Goal: Information Seeking & Learning: Learn about a topic

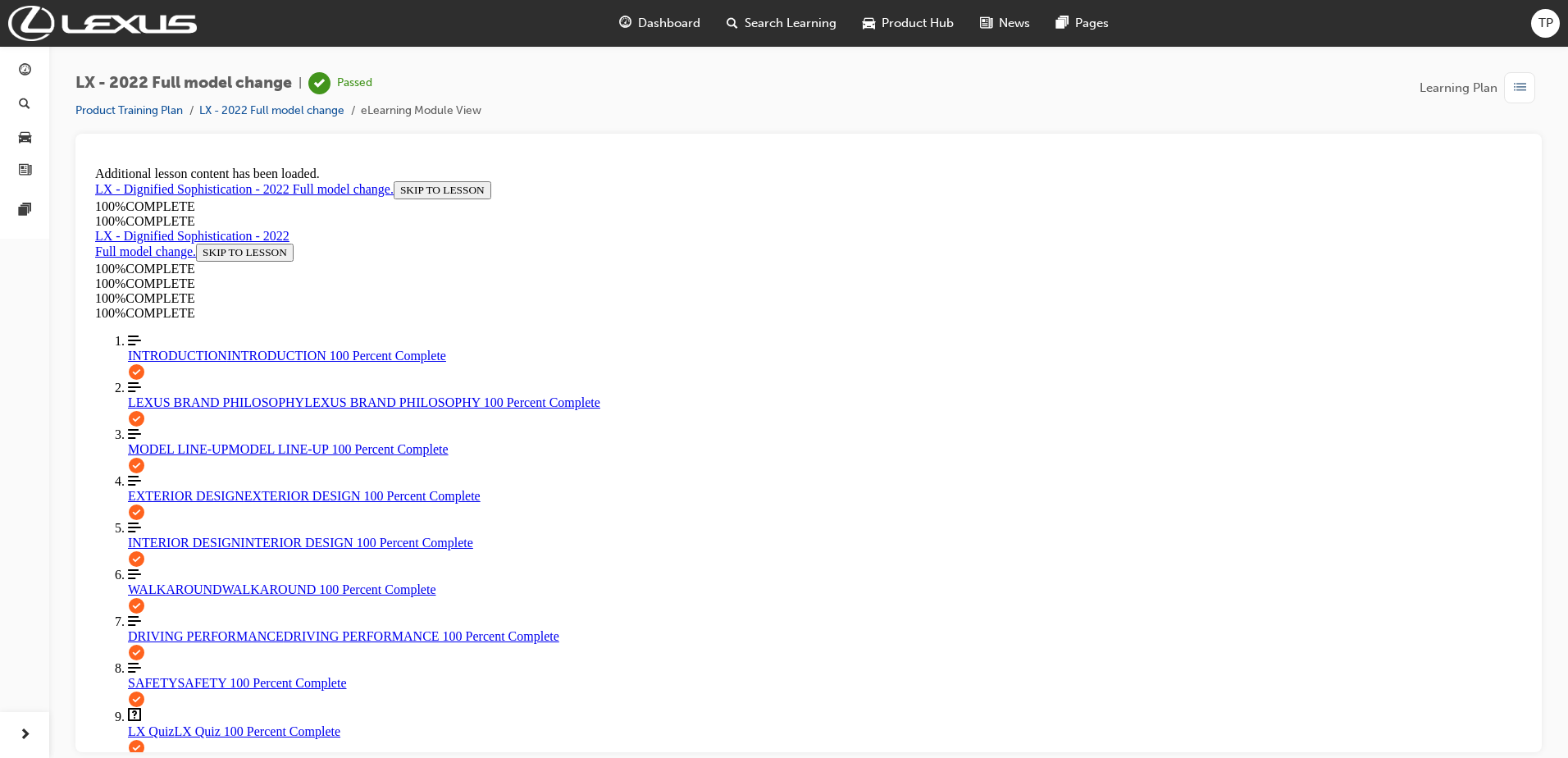
scroll to position [4808, 0]
drag, startPoint x: 821, startPoint y: 387, endPoint x: 1021, endPoint y: 447, distance: 208.8
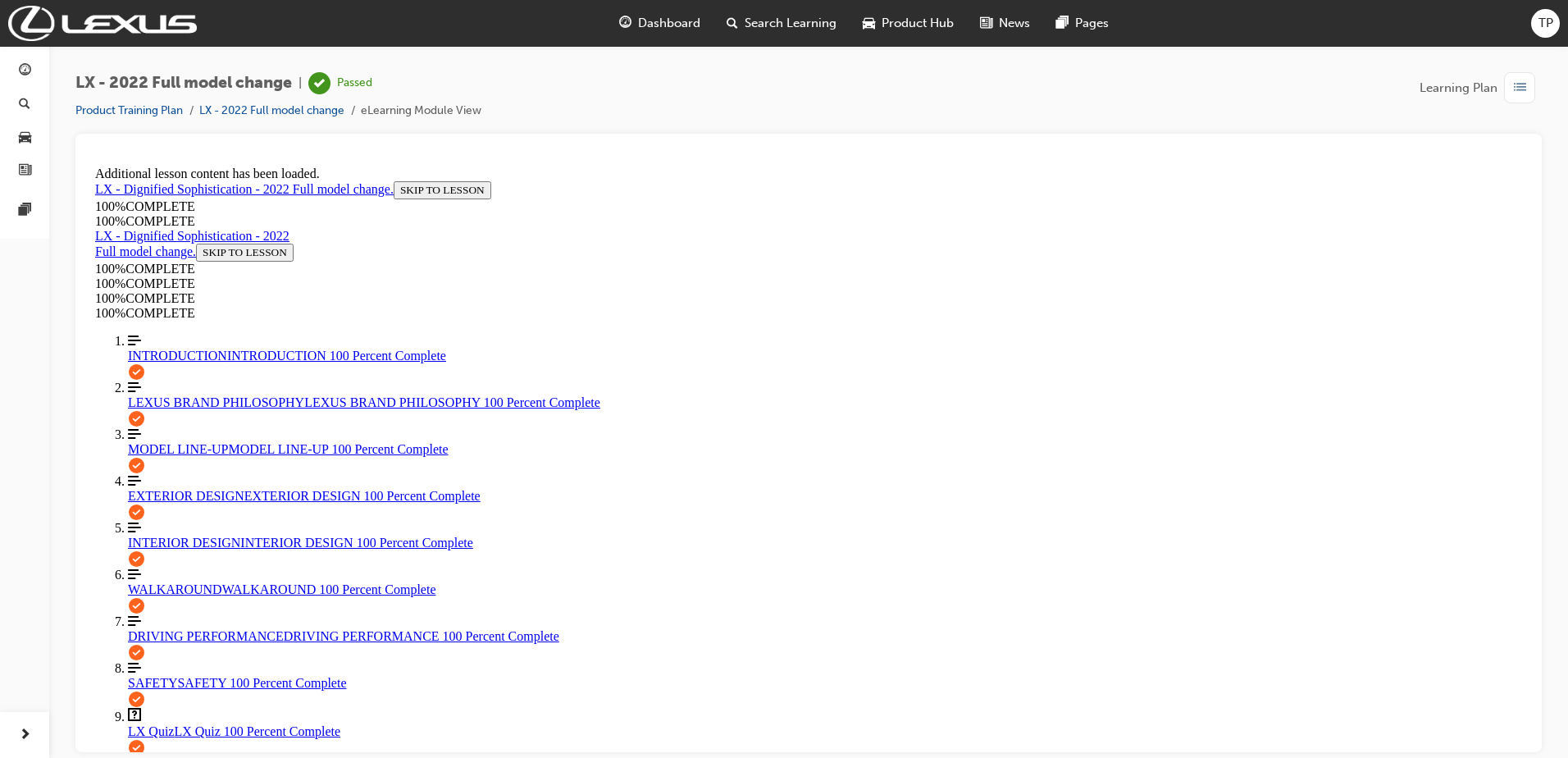
drag, startPoint x: 1021, startPoint y: 447, endPoint x: 906, endPoint y: 554, distance: 157.1
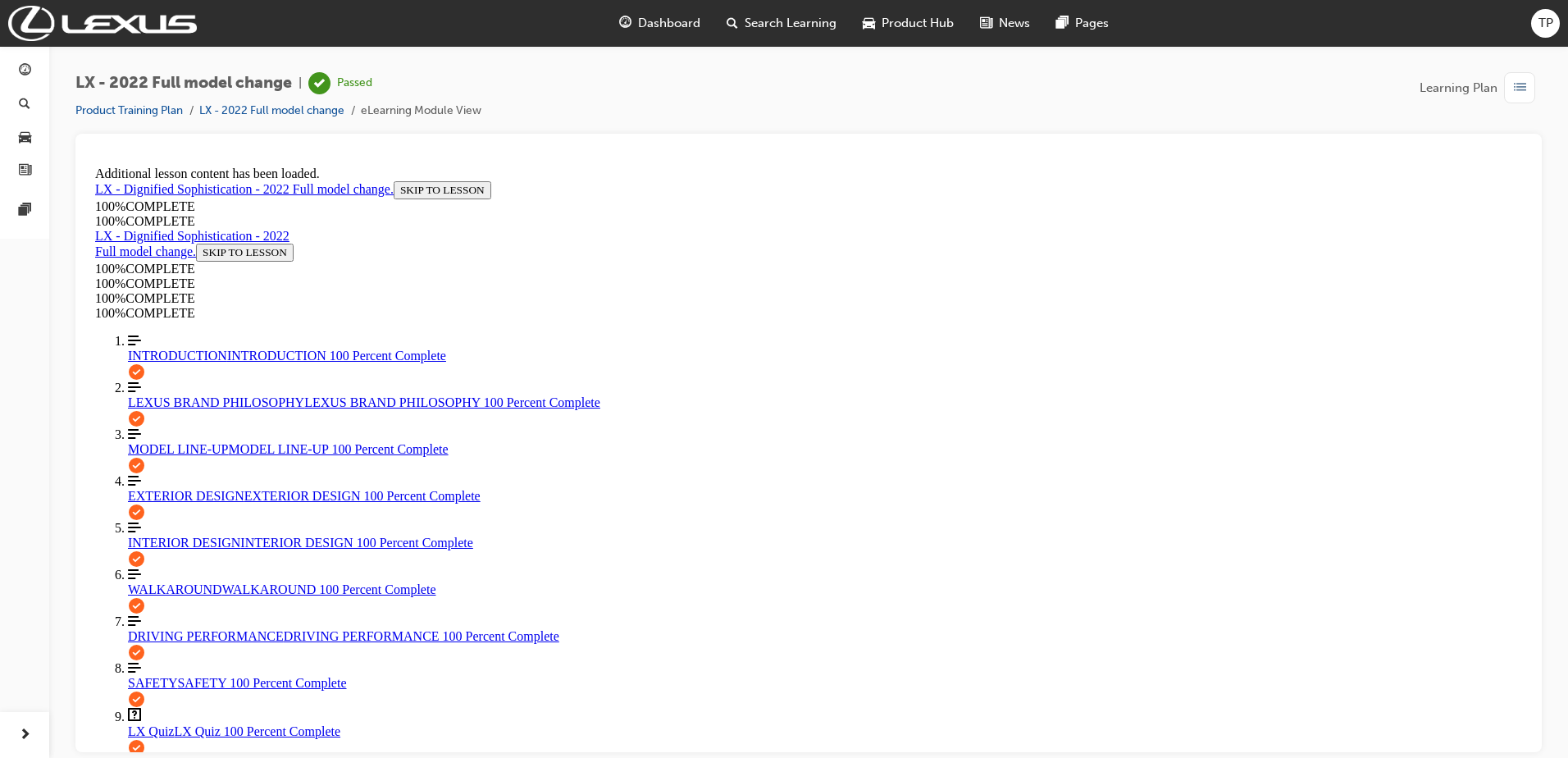
scroll to position [959, 0]
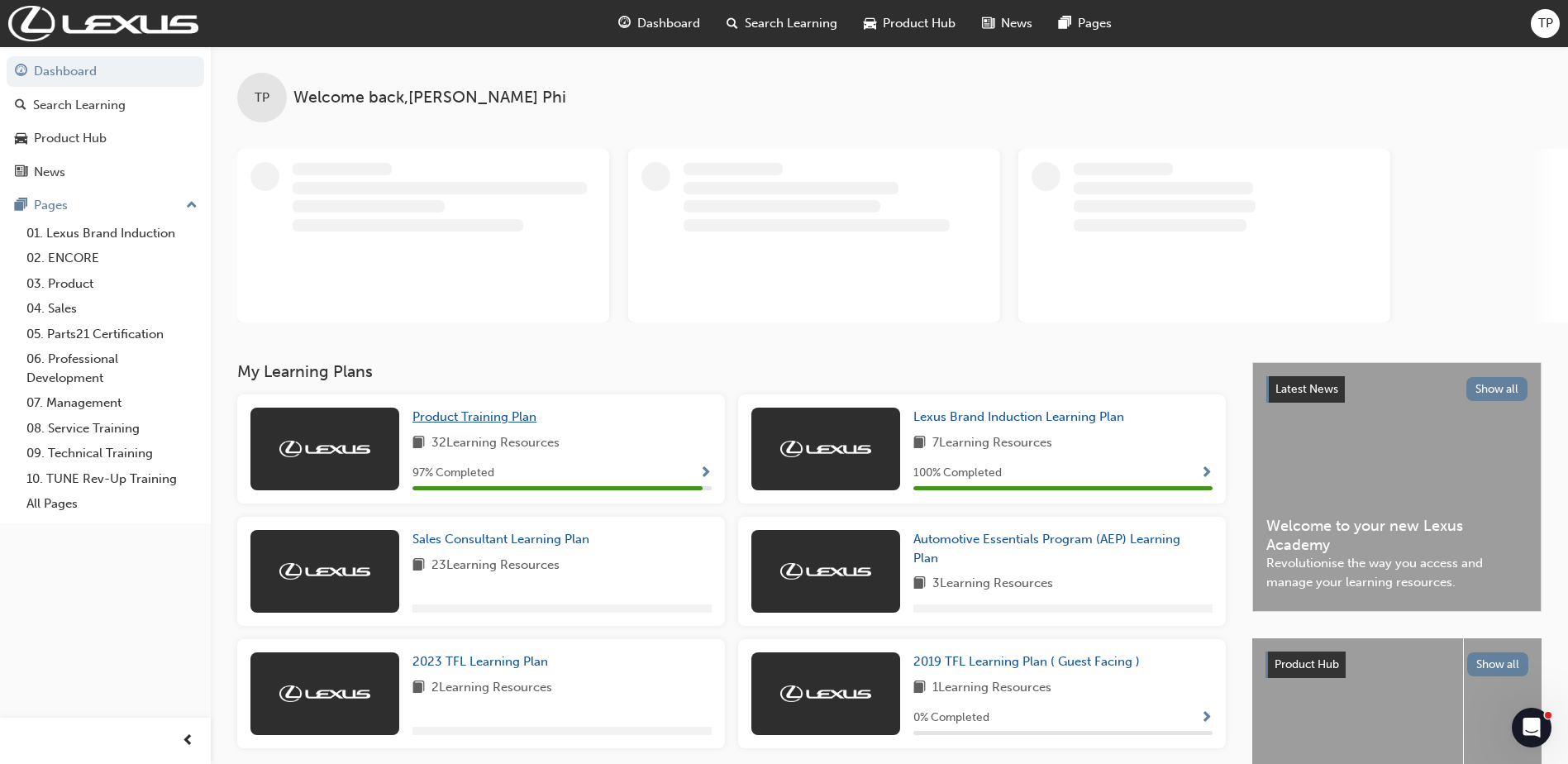
click at [467, 415] on span "Product Training Plan" at bounding box center [474, 416] width 124 height 15
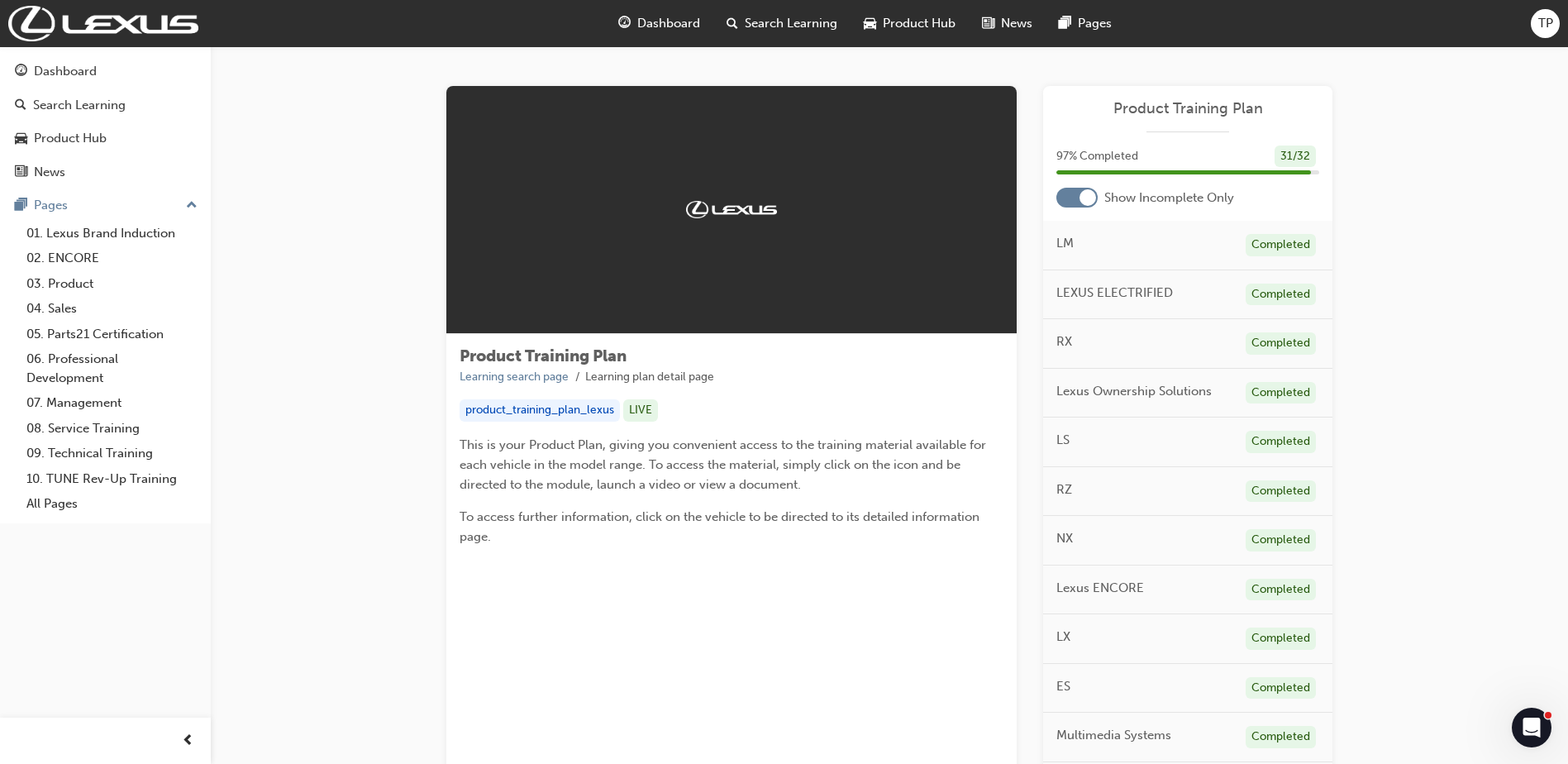
click at [1086, 199] on div at bounding box center [1088, 197] width 17 height 17
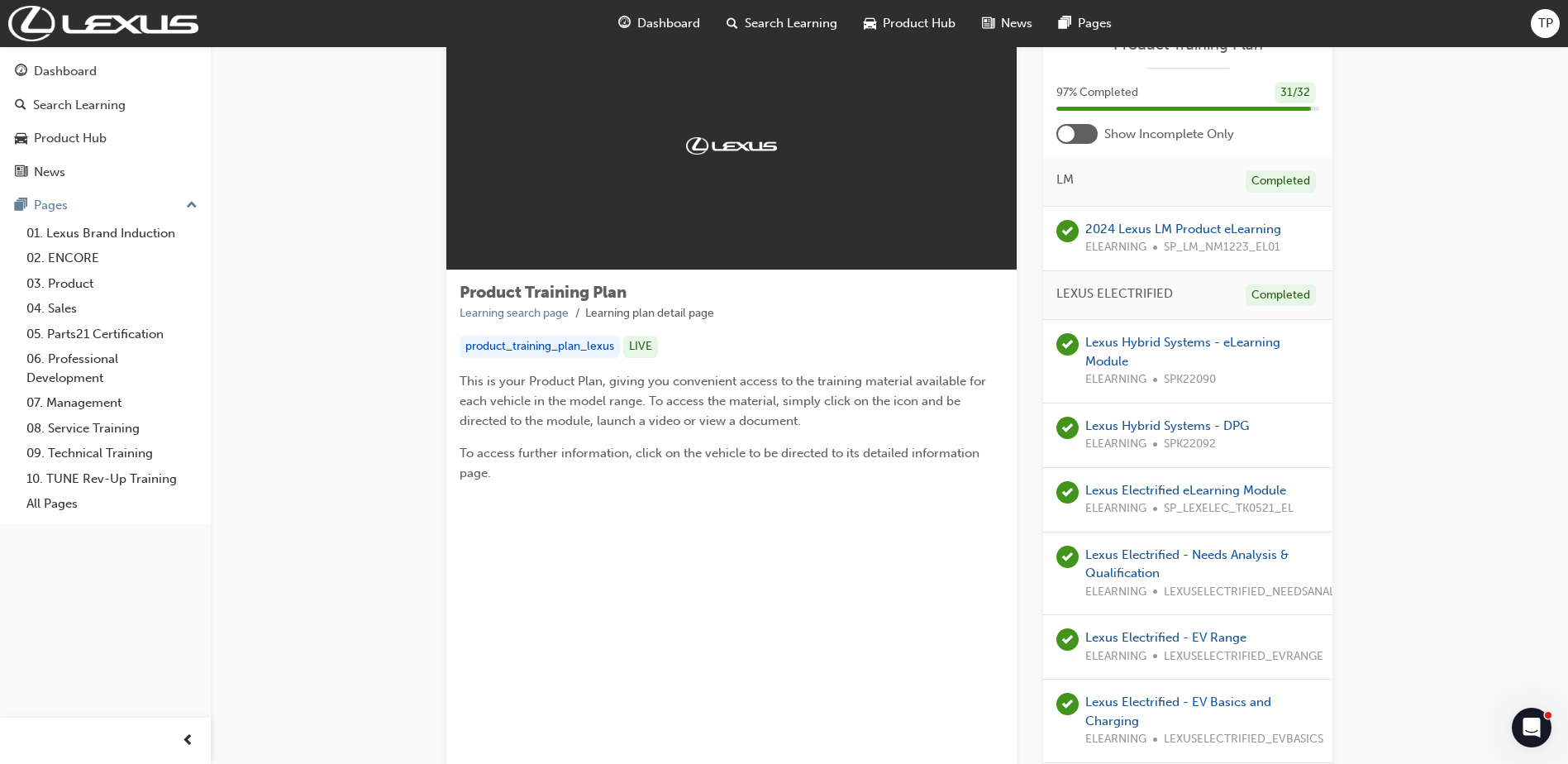
scroll to position [34, 0]
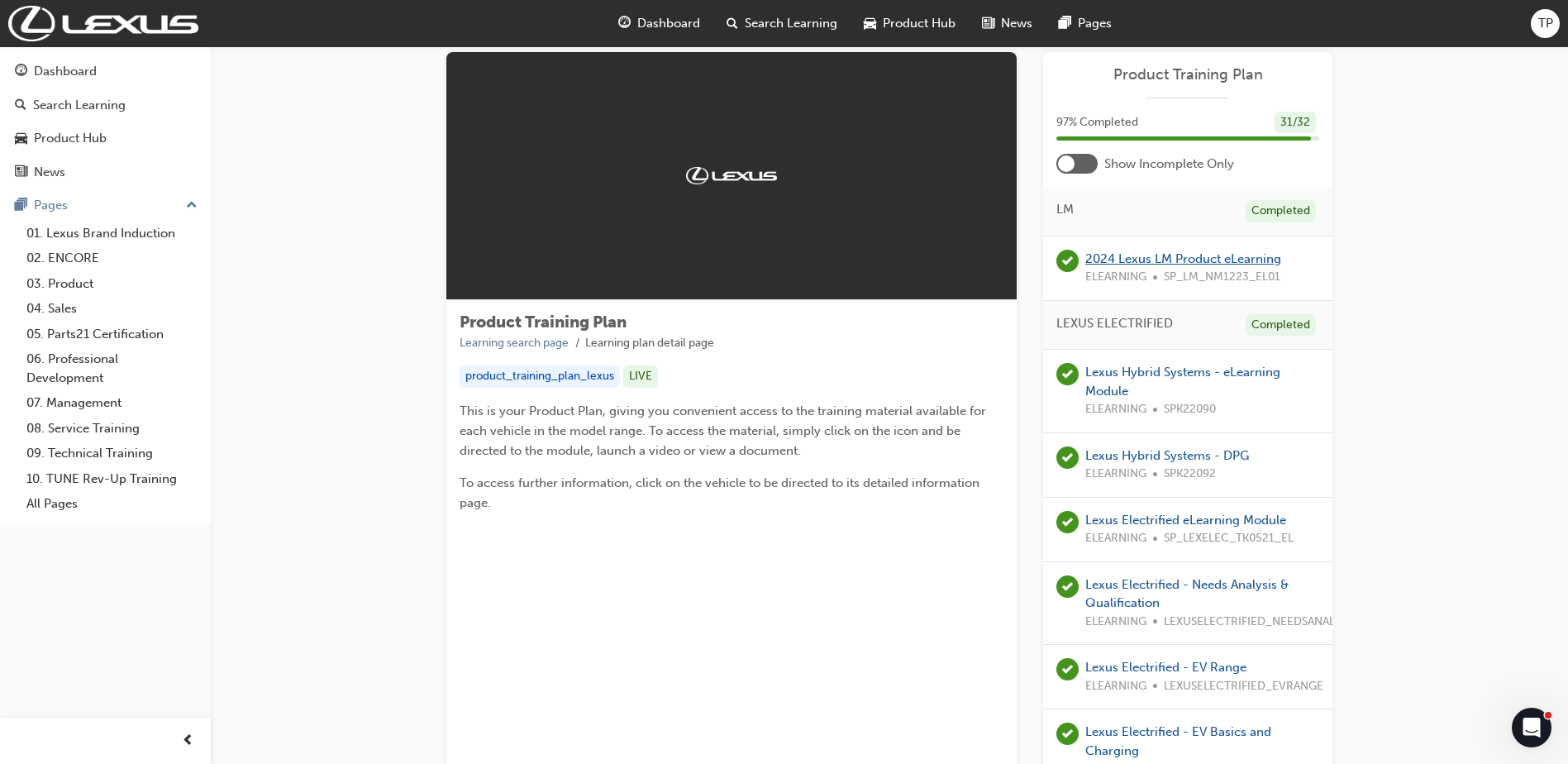
click at [1163, 252] on link "2024 Lexus LM Product eLearning" at bounding box center [1182, 258] width 195 height 15
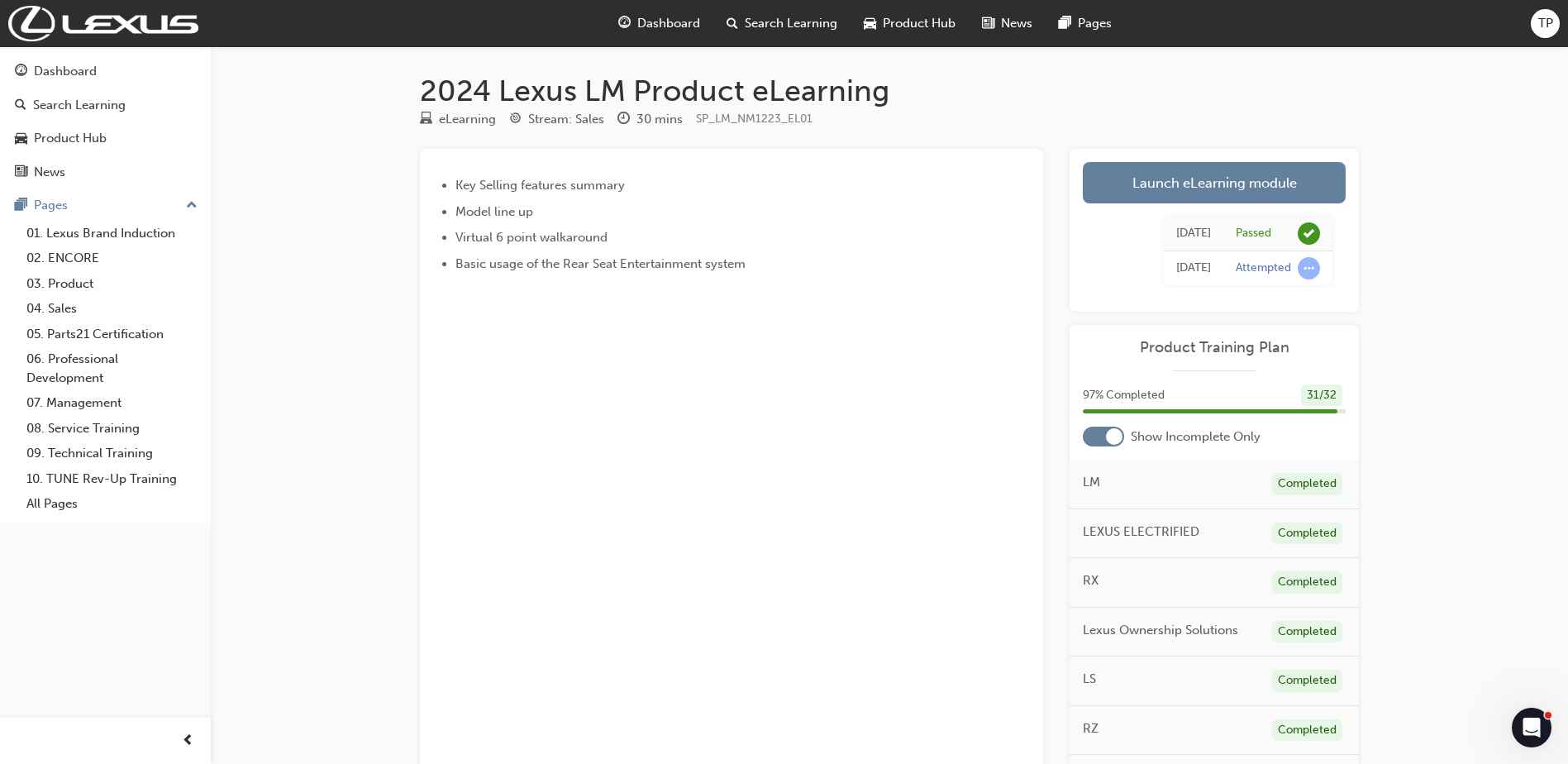
click at [1195, 159] on div "Launch eLearning module Learning Plan [DATE] Passed [DATE] Attempted" at bounding box center [1214, 229] width 289 height 163
click at [1194, 168] on link "Launch eLearning module" at bounding box center [1214, 183] width 263 height 42
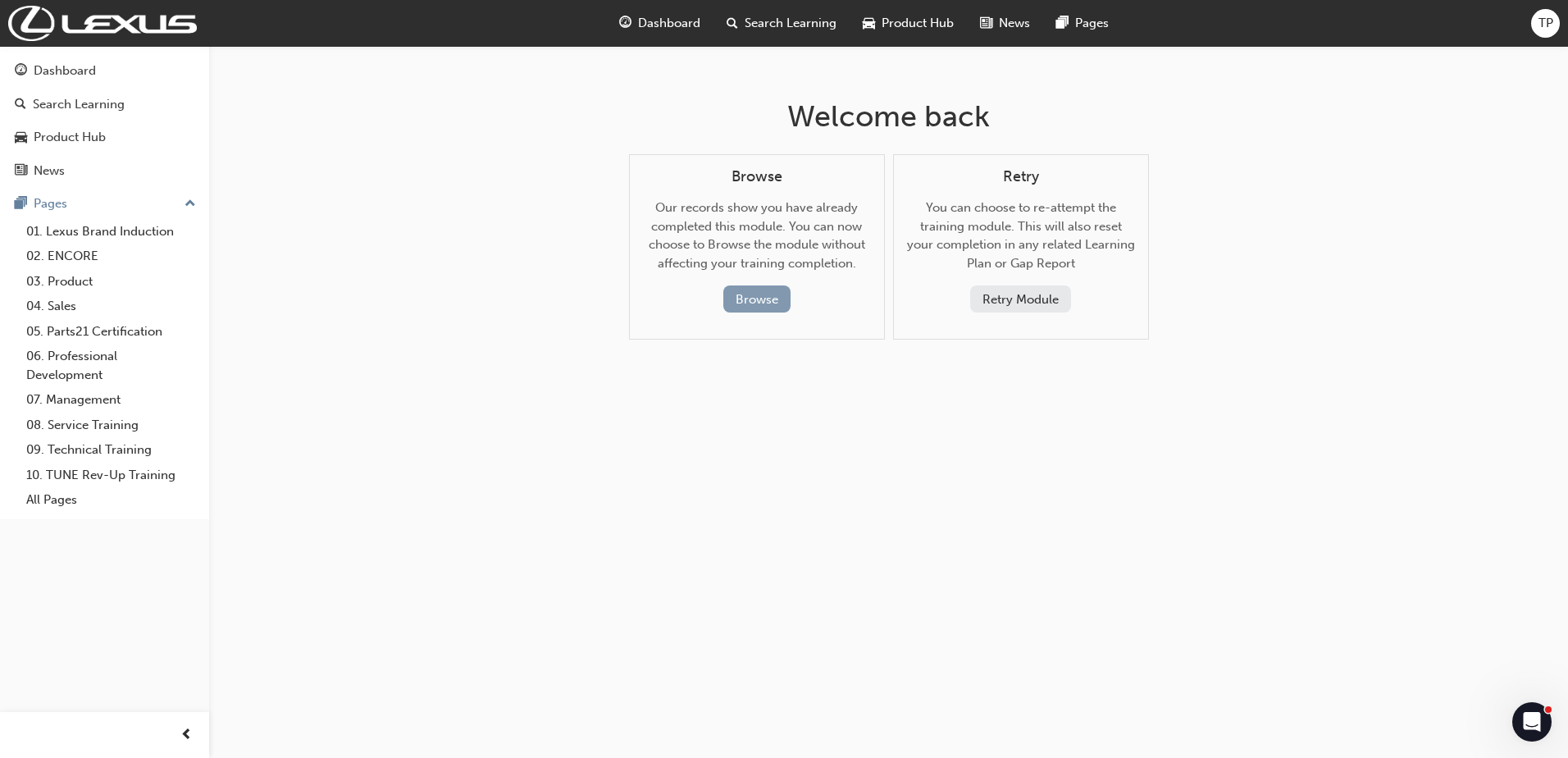
click at [742, 296] on button "Browse" at bounding box center [757, 298] width 67 height 27
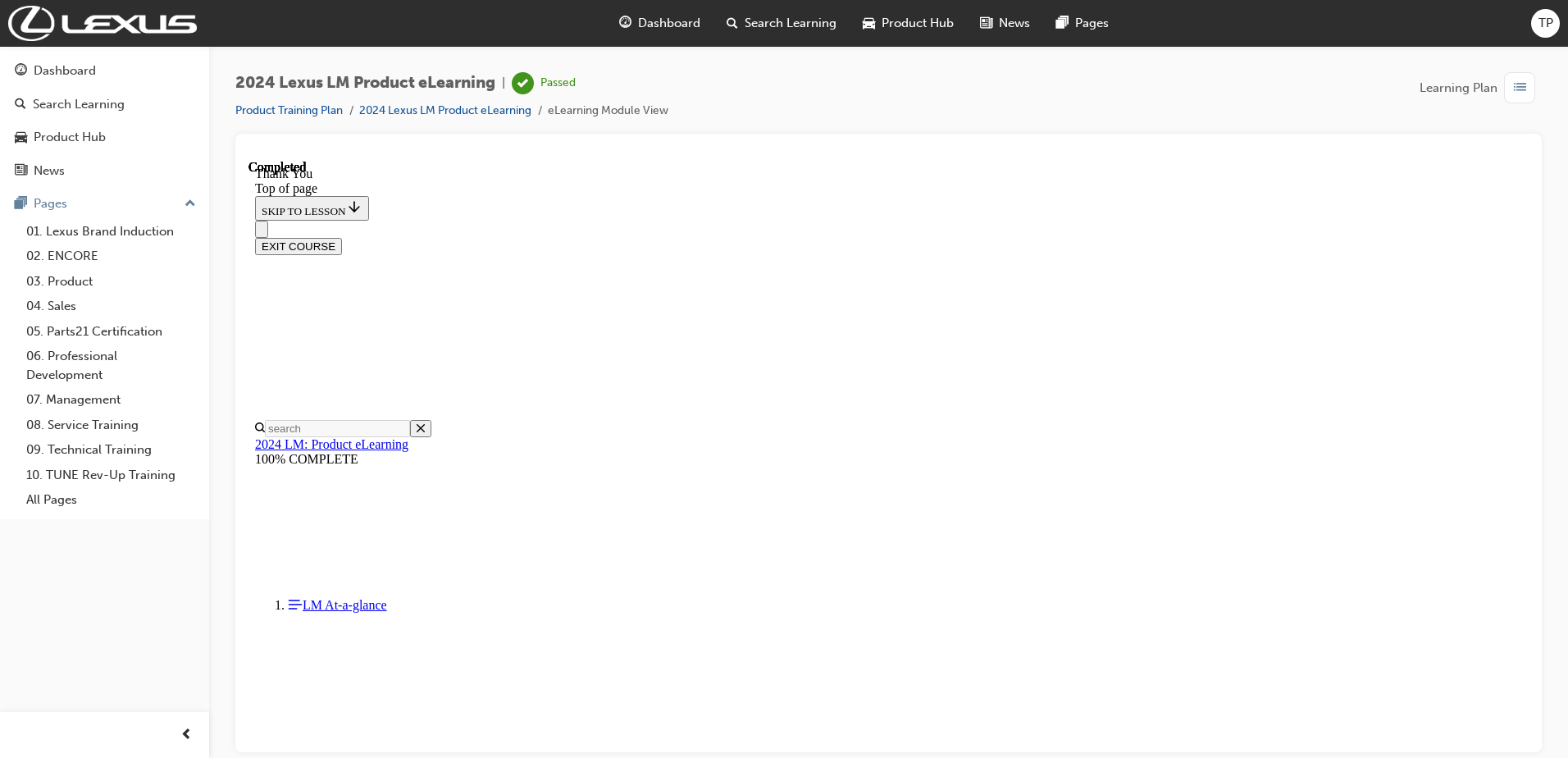
scroll to position [297, 0]
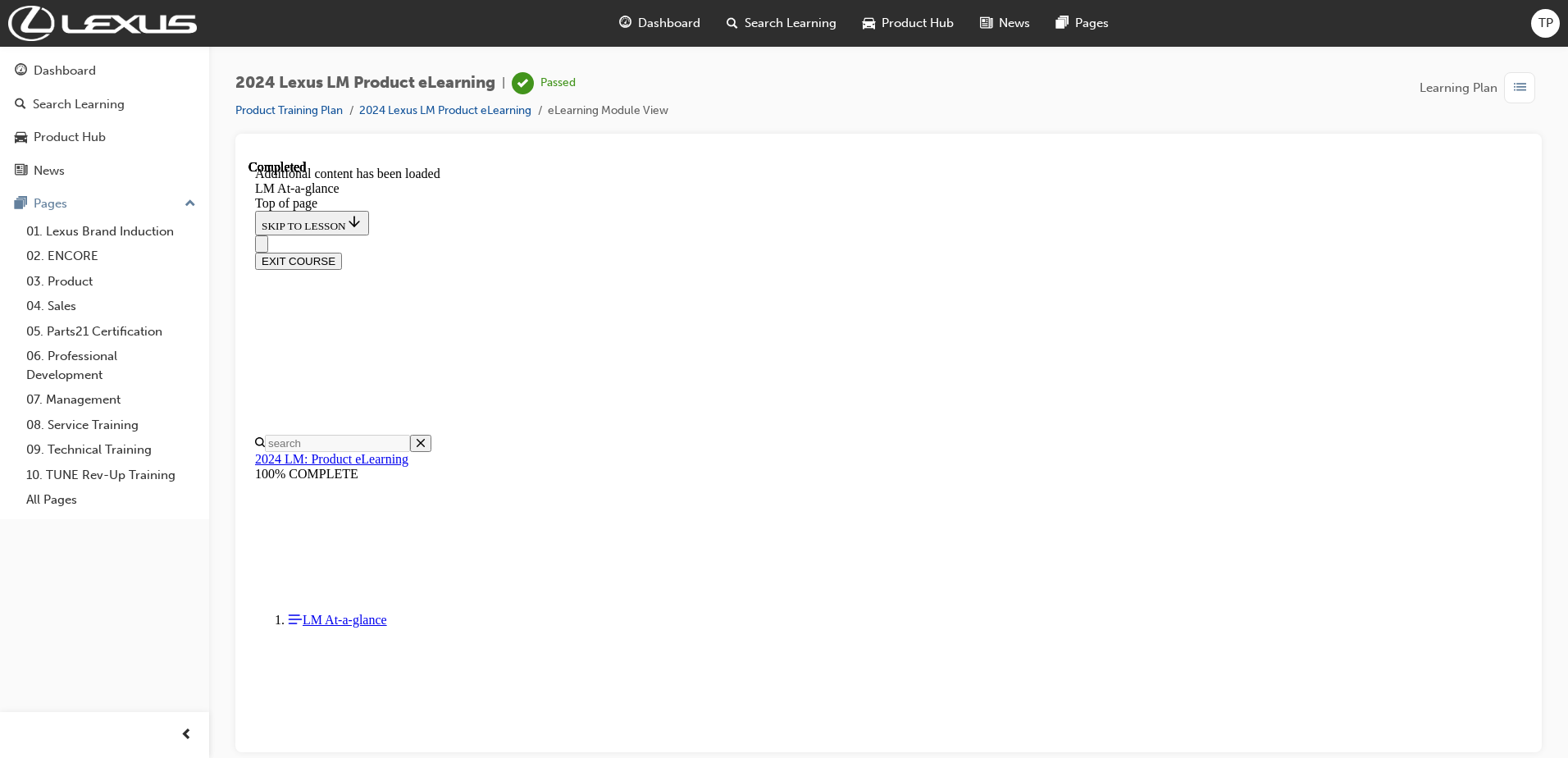
scroll to position [2266, 0]
drag, startPoint x: 1078, startPoint y: 244, endPoint x: 1375, endPoint y: 250, distance: 297.1
drag, startPoint x: 1375, startPoint y: 250, endPoint x: 1359, endPoint y: 325, distance: 76.7
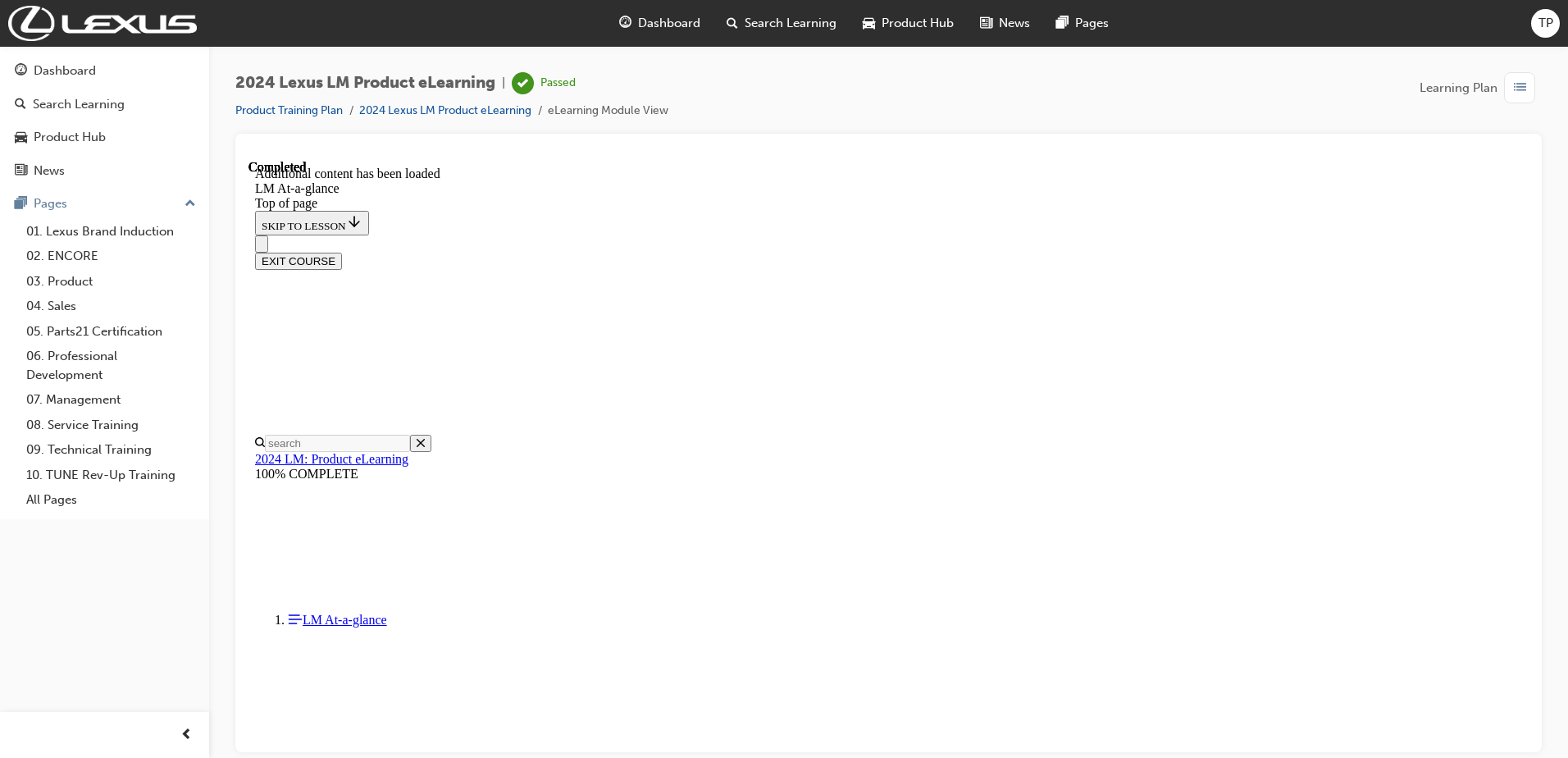
scroll to position [3117, 0]
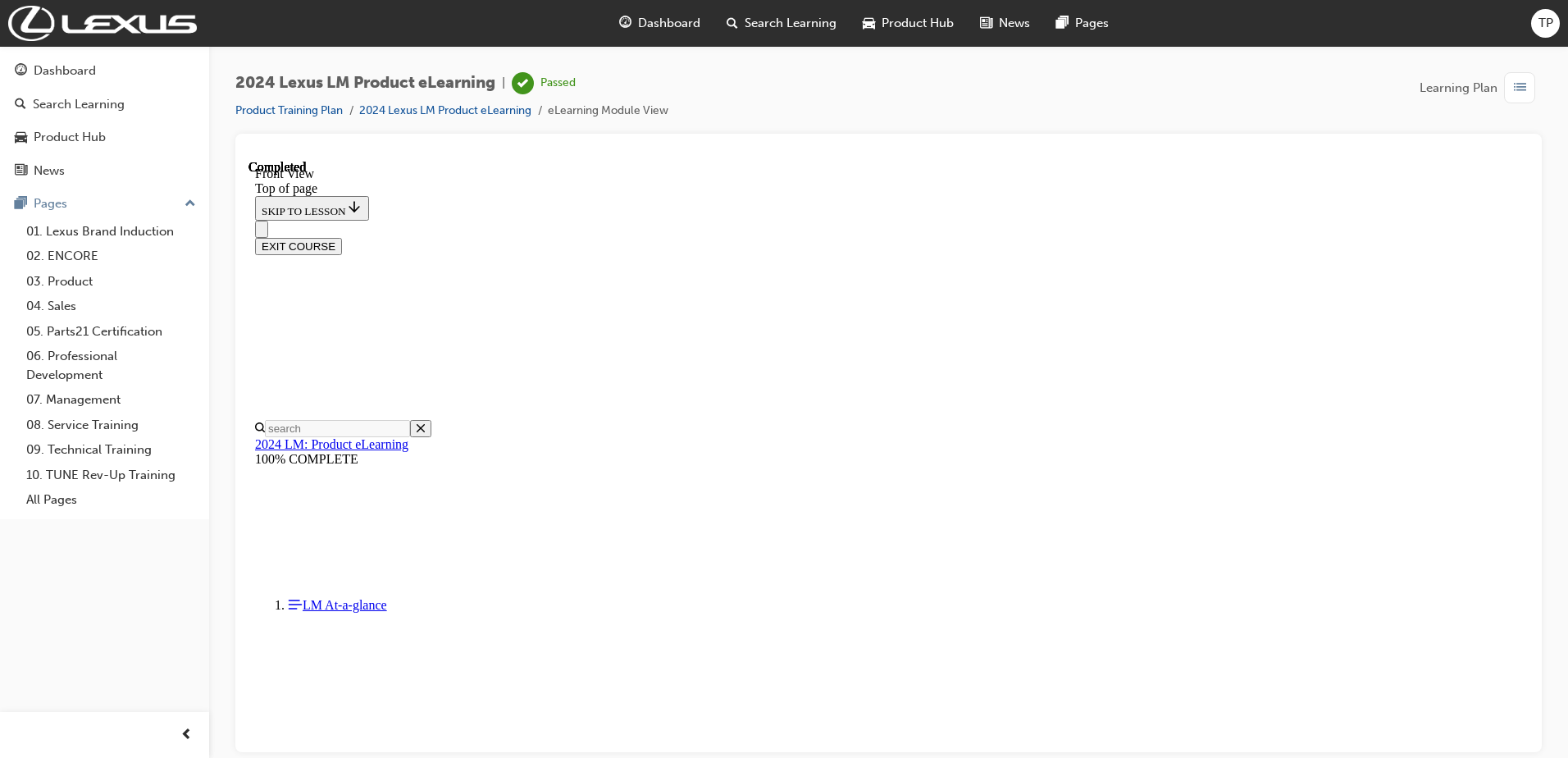
scroll to position [472, 0]
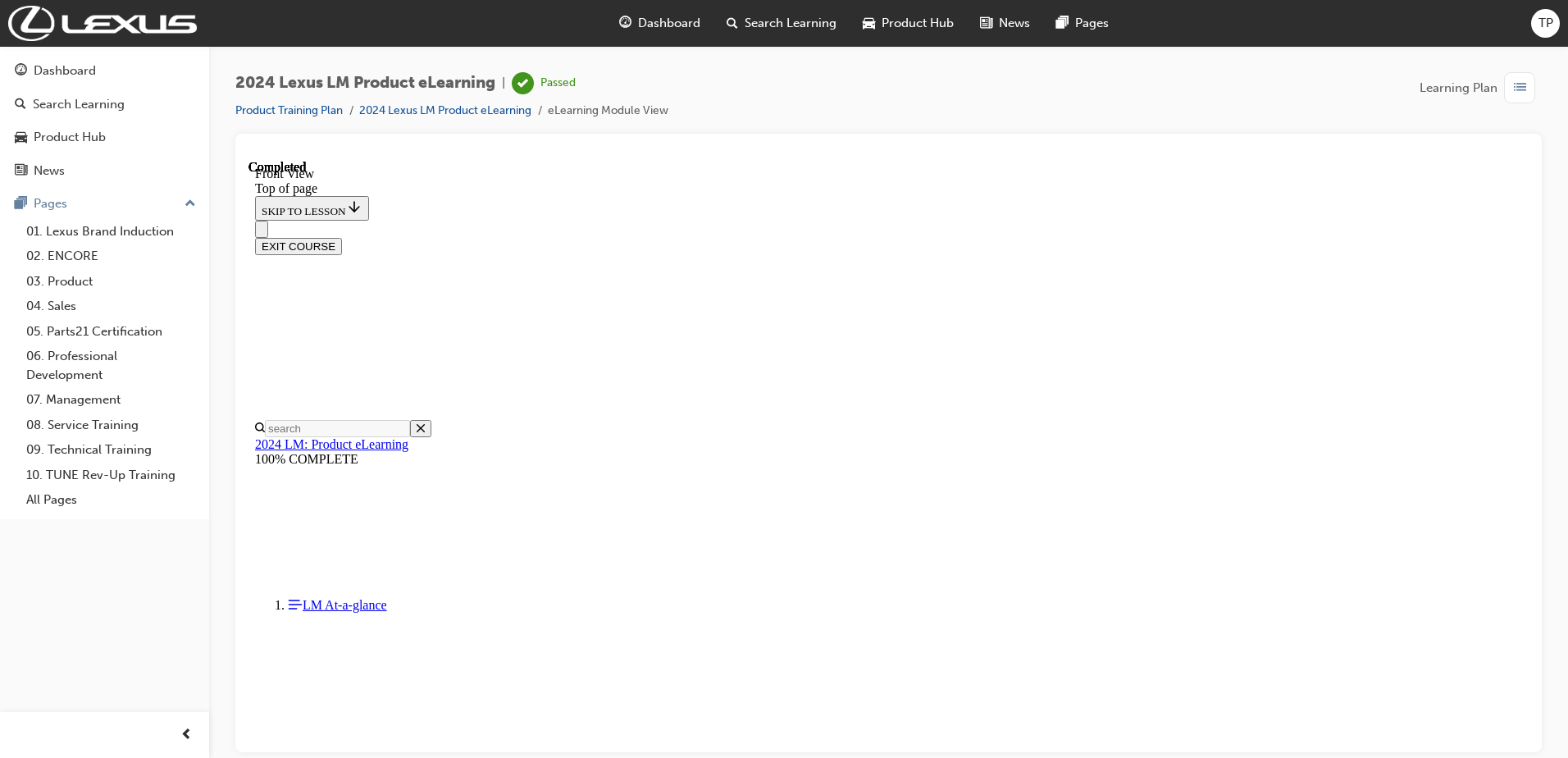
scroll to position [1052, 0]
drag, startPoint x: 903, startPoint y: 360, endPoint x: 917, endPoint y: 353, distance: 15.7
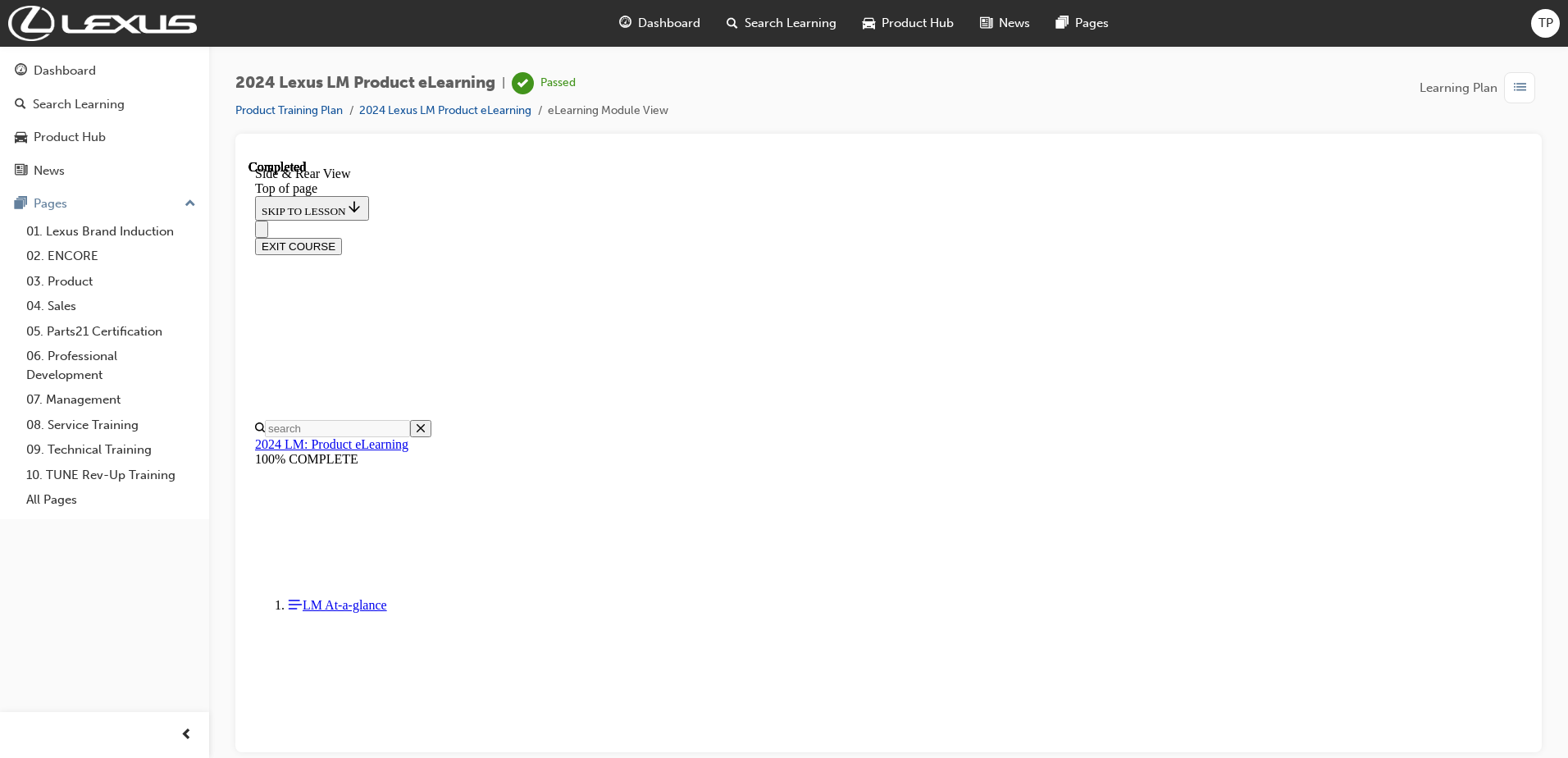
drag, startPoint x: 1330, startPoint y: 433, endPoint x: 1257, endPoint y: 412, distance: 76.0
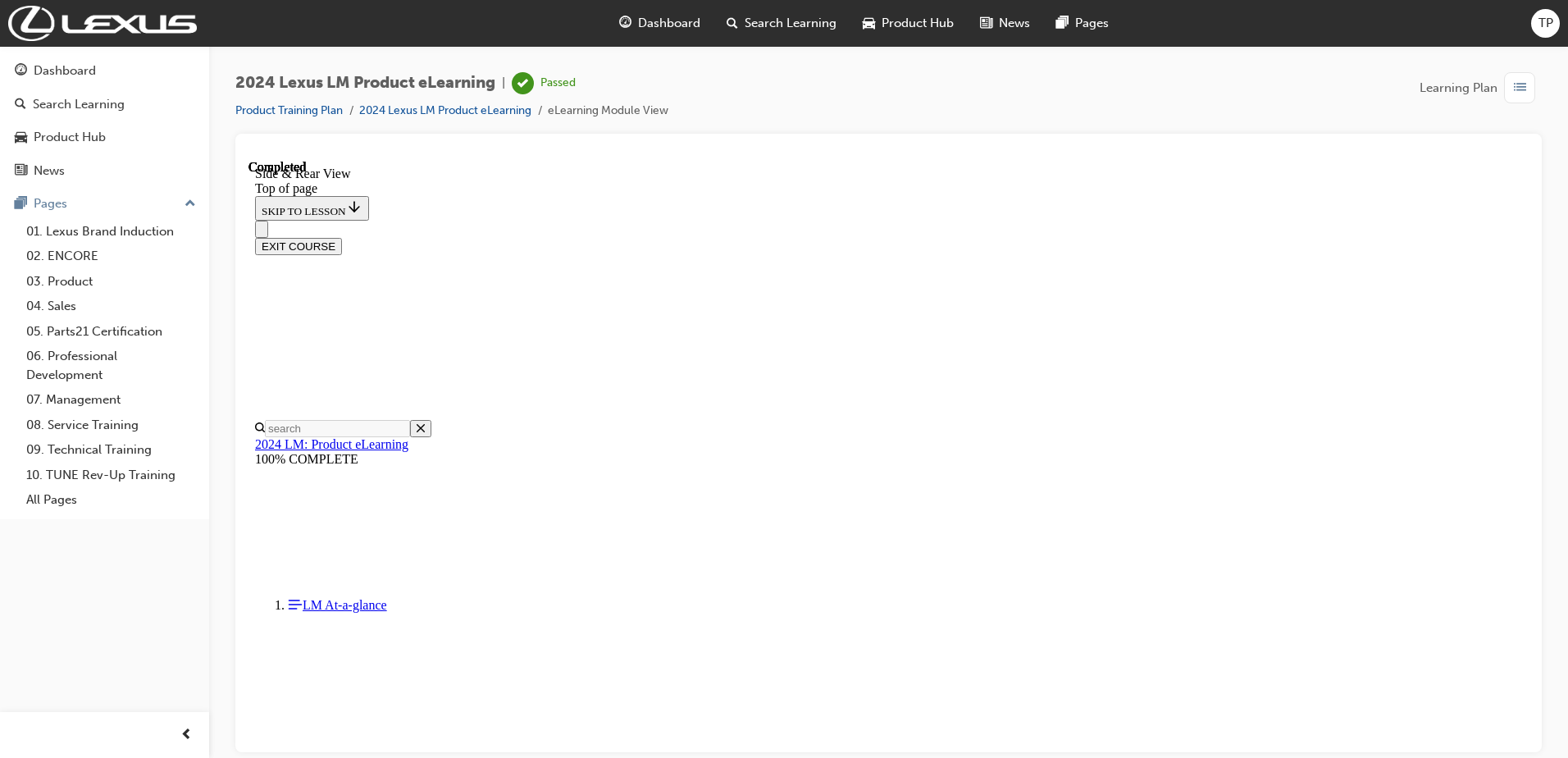
scroll to position [1563, 0]
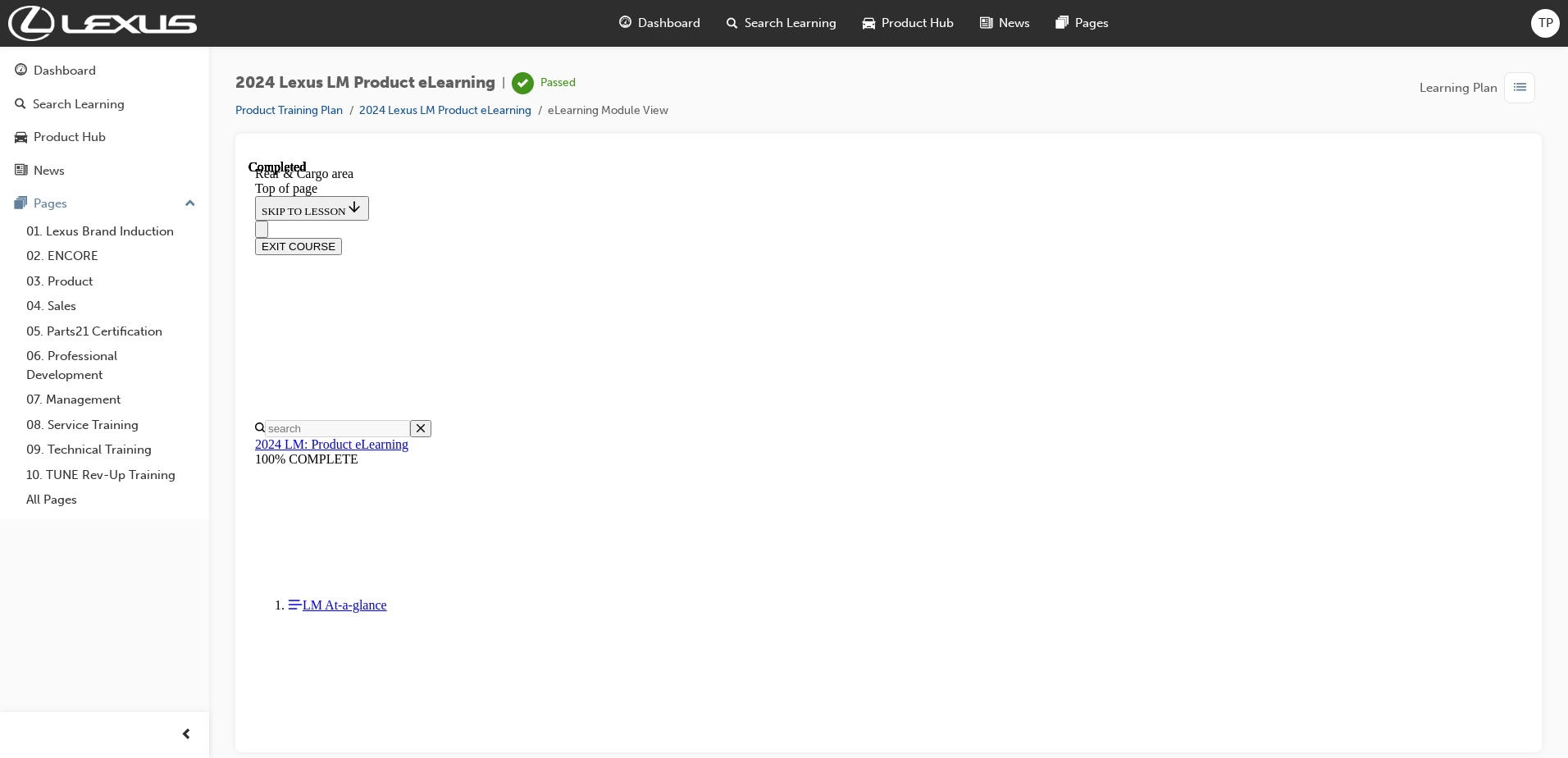
drag, startPoint x: 1094, startPoint y: 504, endPoint x: 1087, endPoint y: 481, distance: 24.0
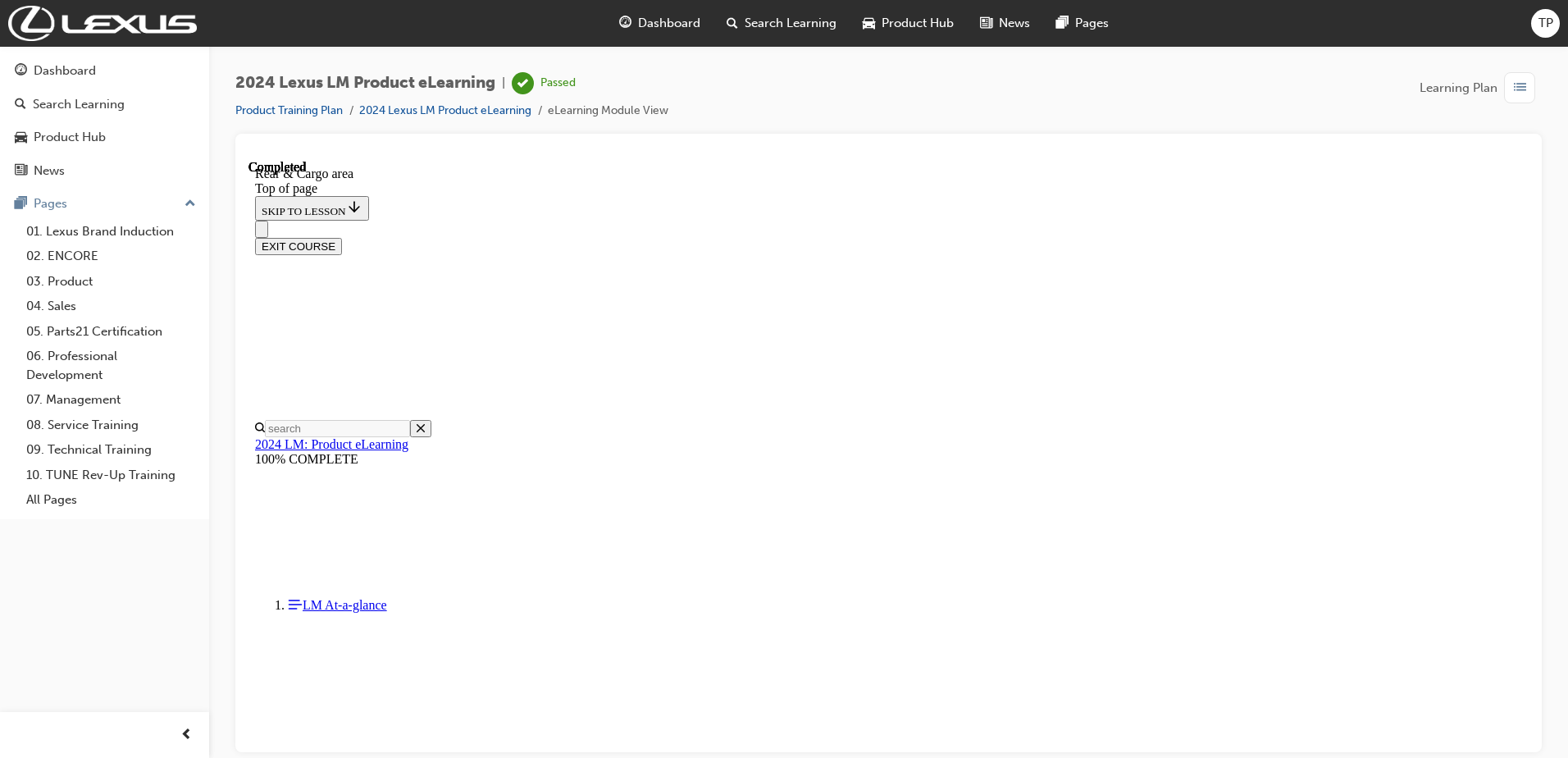
scroll to position [2037, 0]
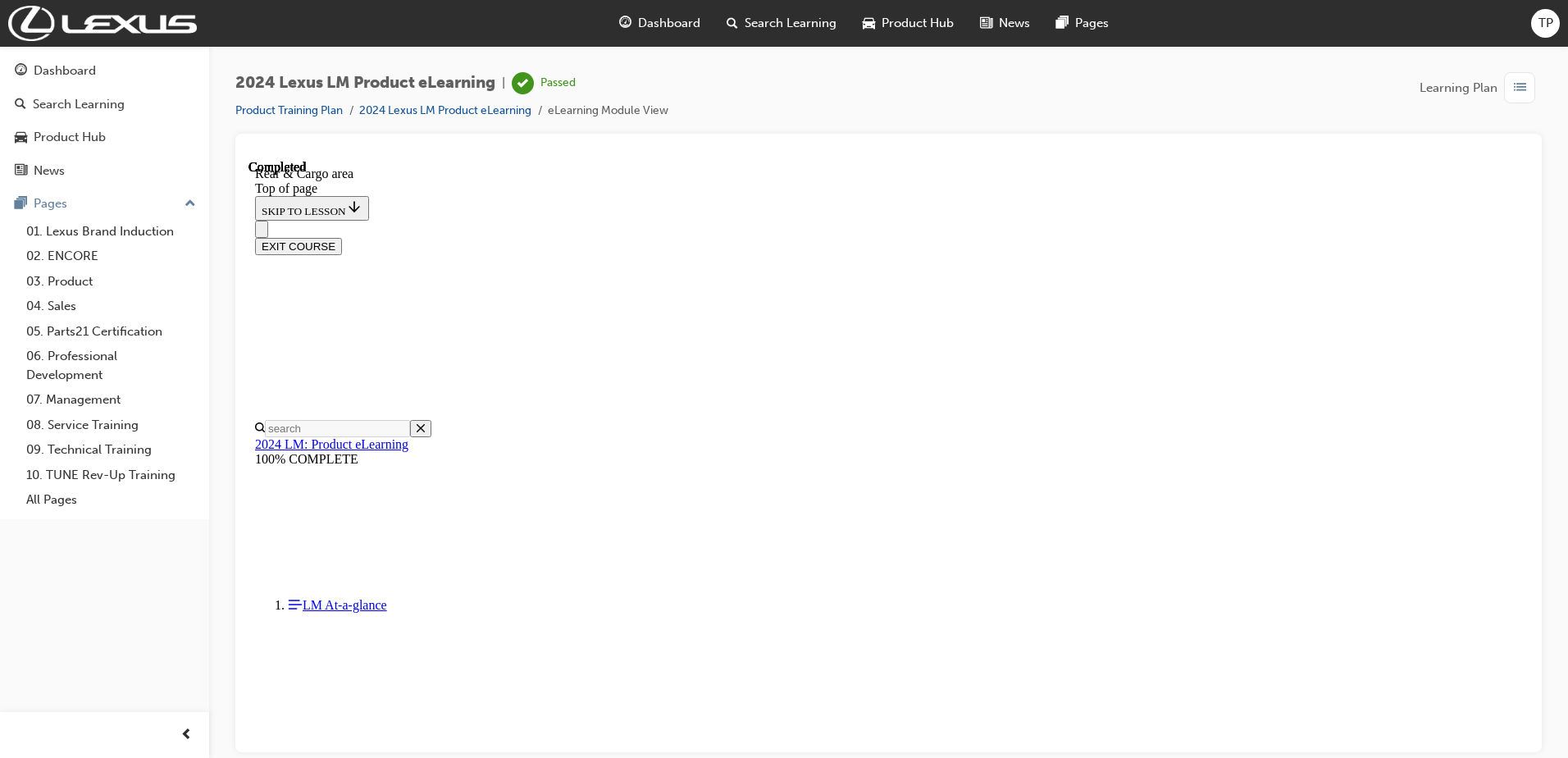
scroll to position [3432, 0]
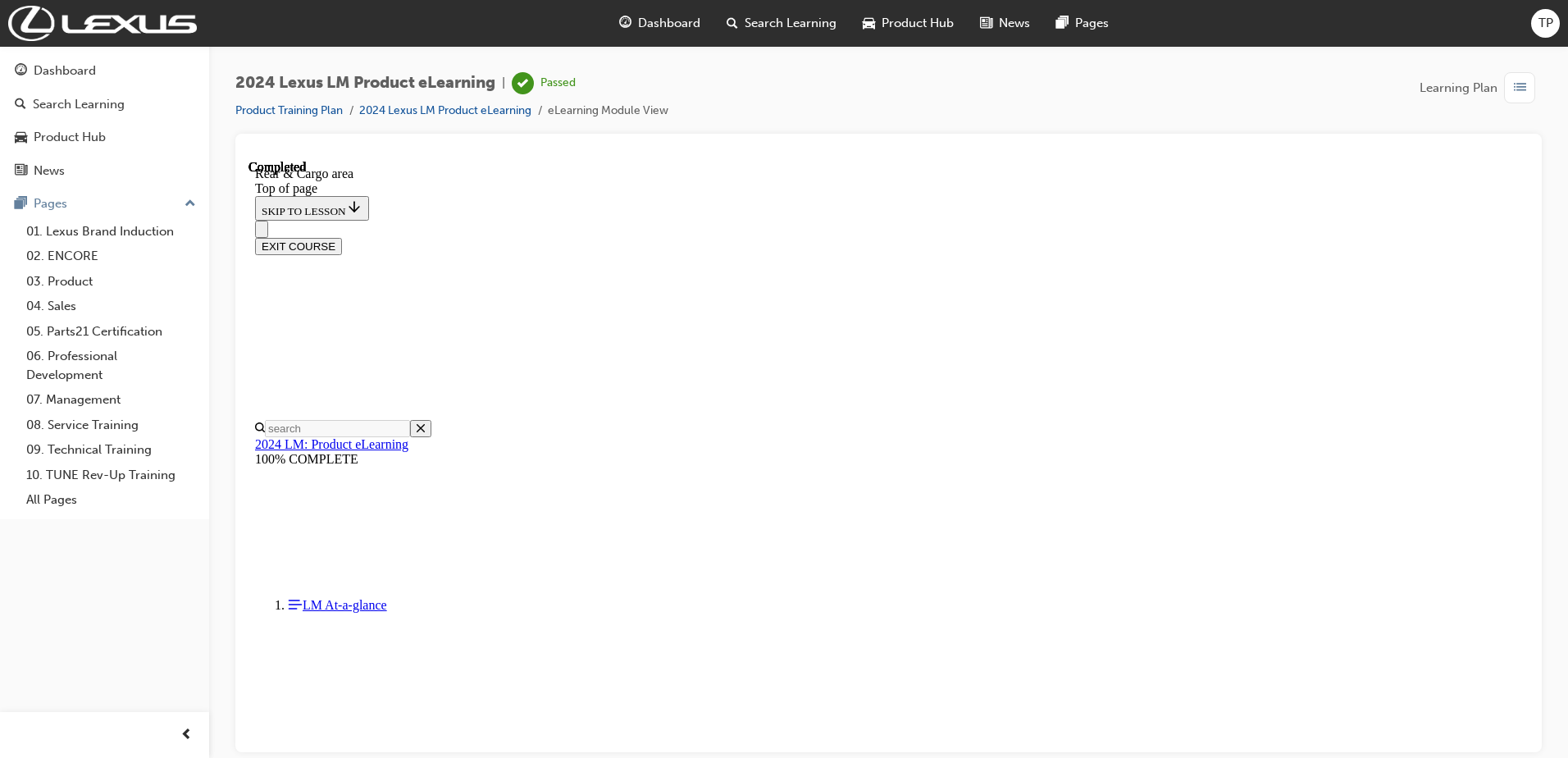
scroll to position [4499, 0]
drag, startPoint x: 994, startPoint y: 540, endPoint x: 975, endPoint y: 542, distance: 19.1
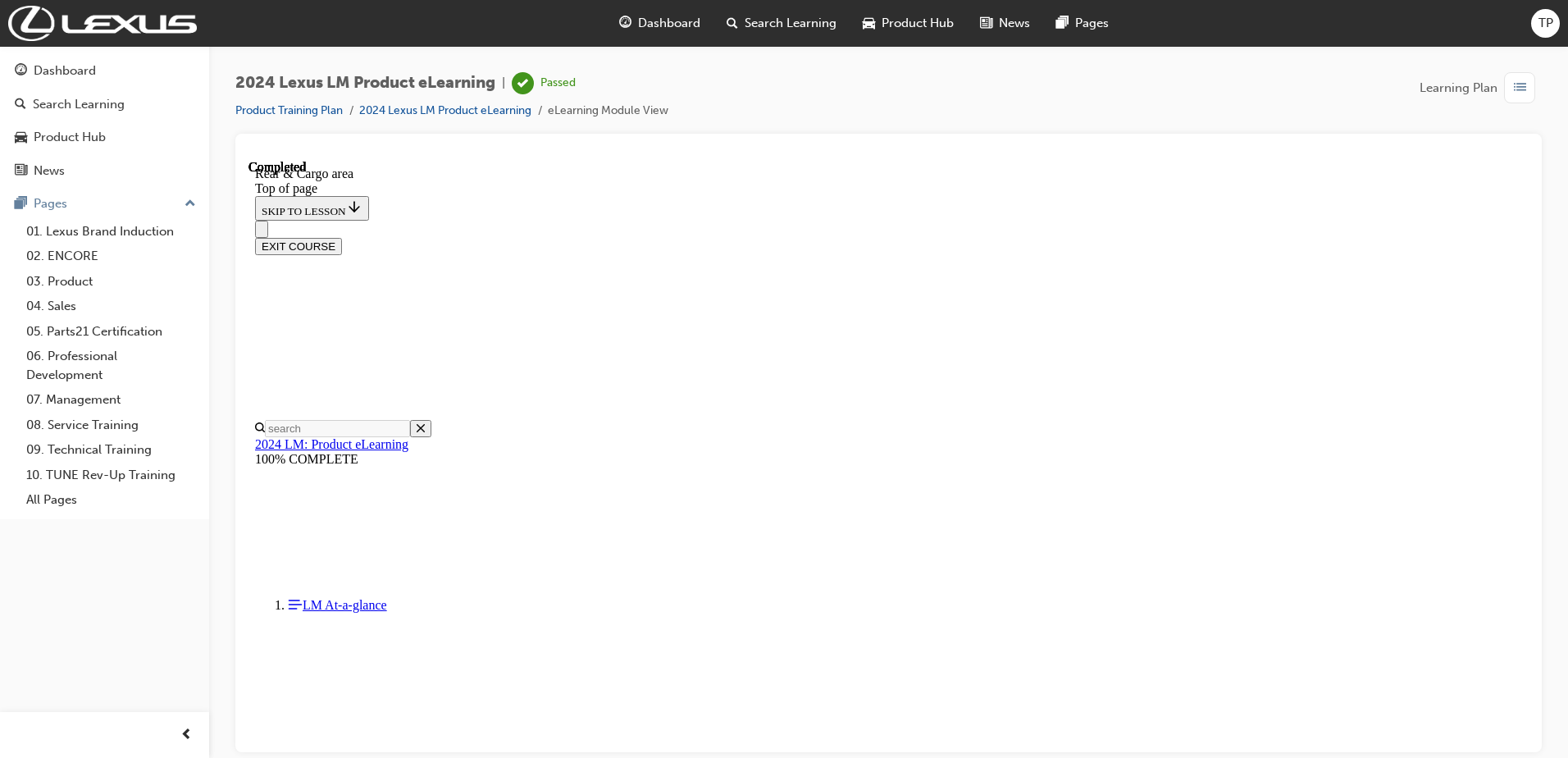
scroll to position [5048, 0]
drag, startPoint x: 914, startPoint y: 750, endPoint x: 956, endPoint y: 730, distance: 46.5
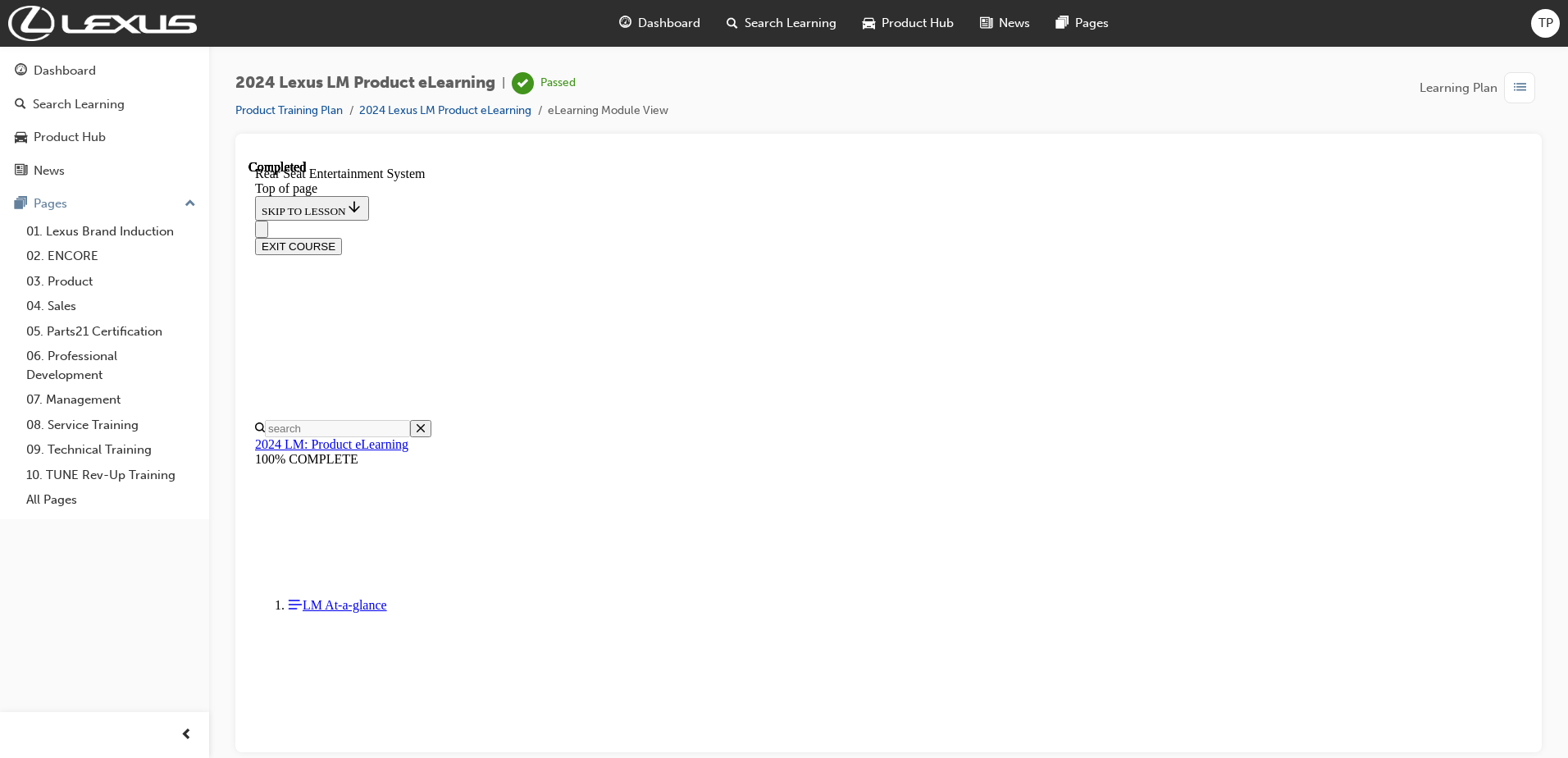
scroll to position [503, 0]
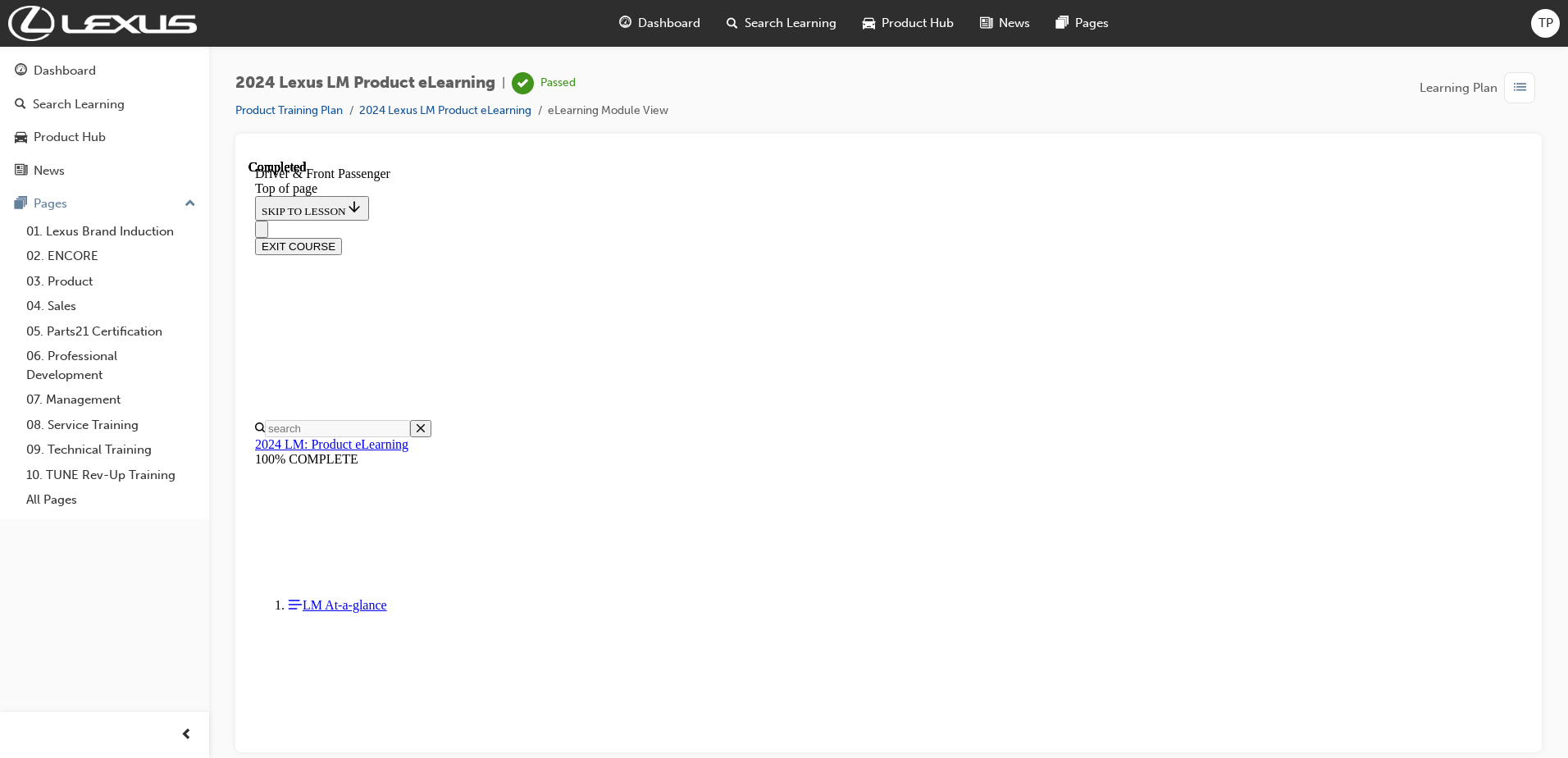
scroll to position [461, 0]
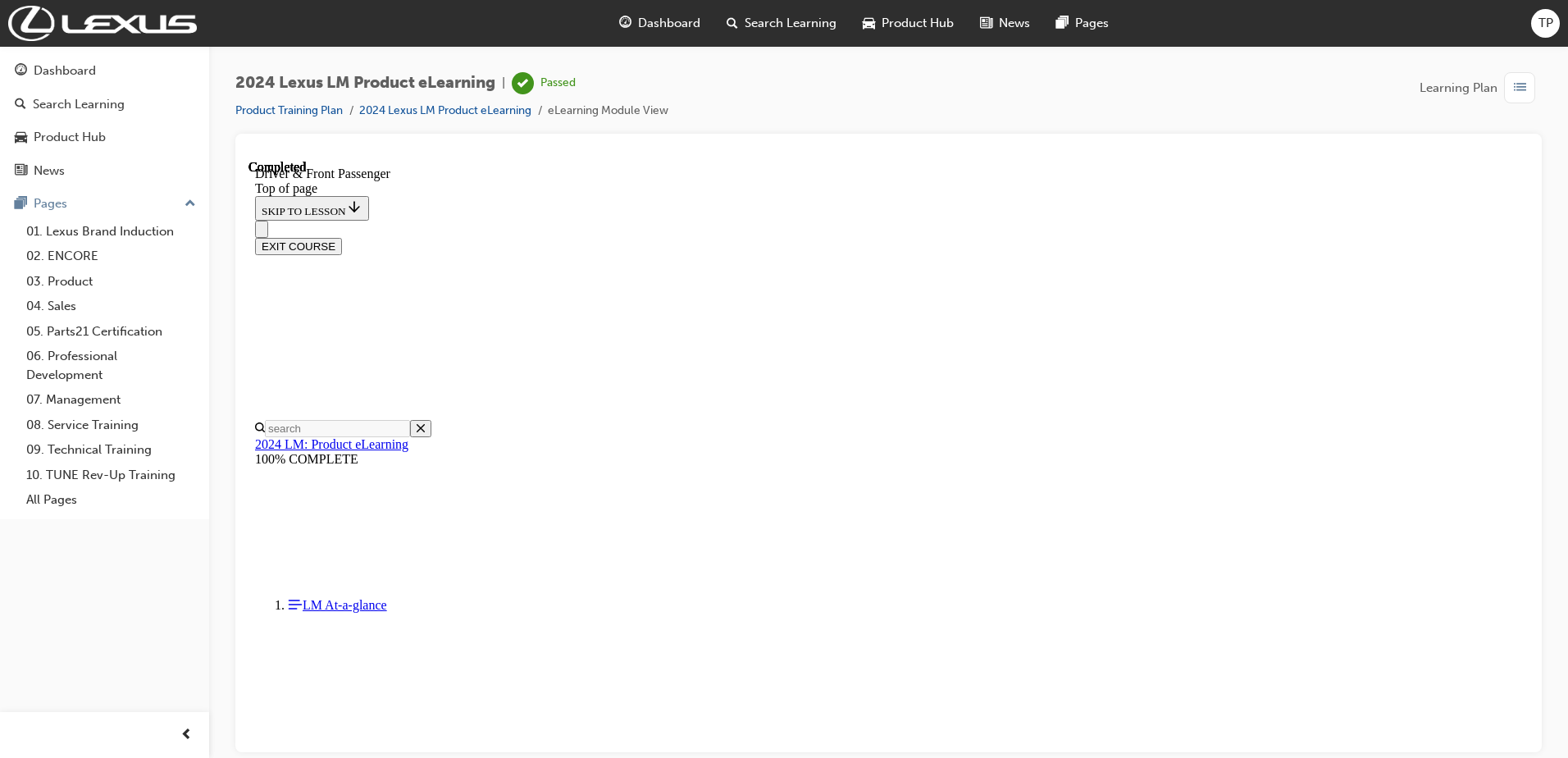
drag, startPoint x: 1263, startPoint y: 499, endPoint x: 1265, endPoint y: 524, distance: 25.1
drag, startPoint x: 1256, startPoint y: 513, endPoint x: 1260, endPoint y: 569, distance: 56.1
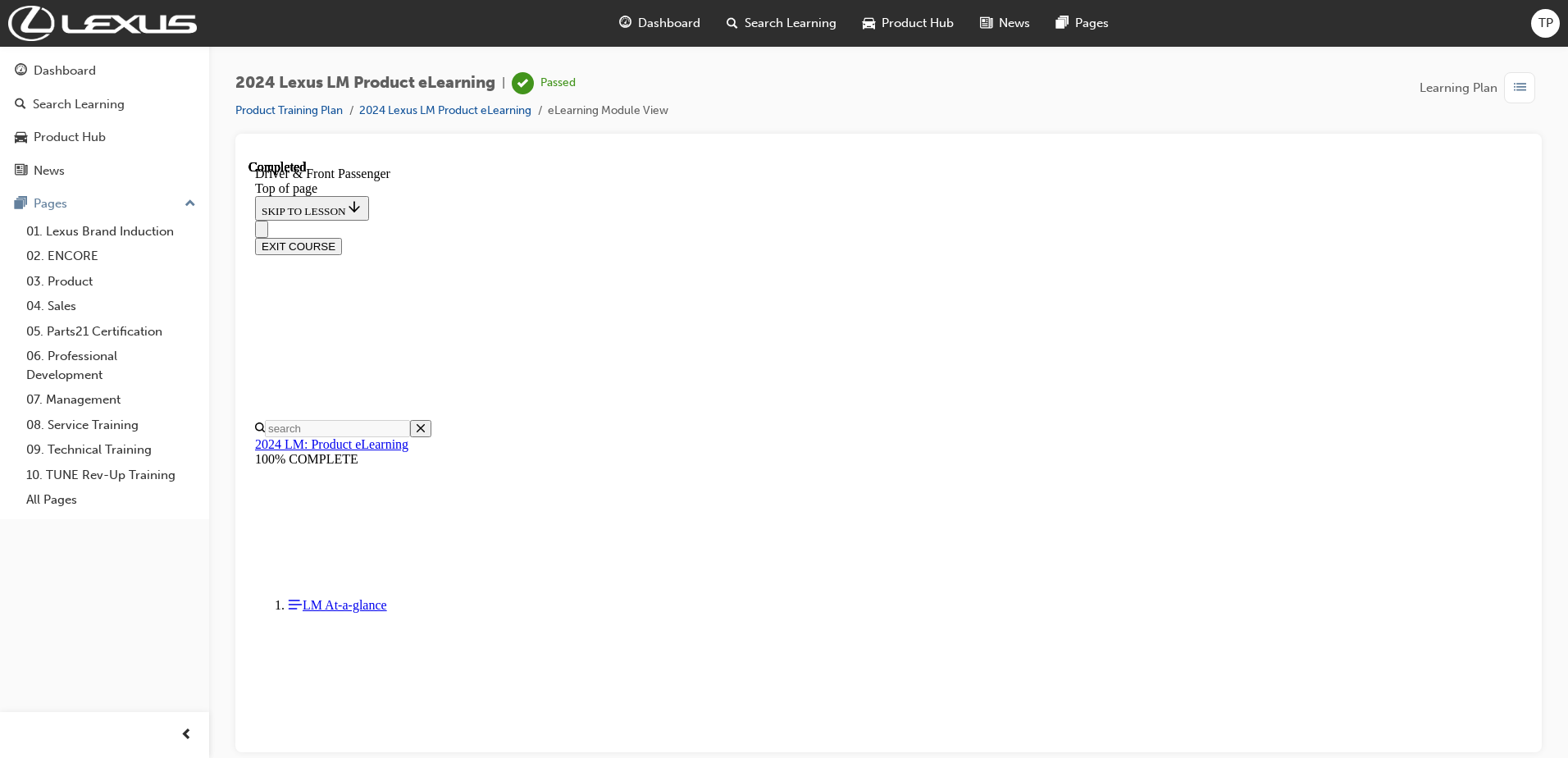
scroll to position [614, 0]
